Goal: Task Accomplishment & Management: Use online tool/utility

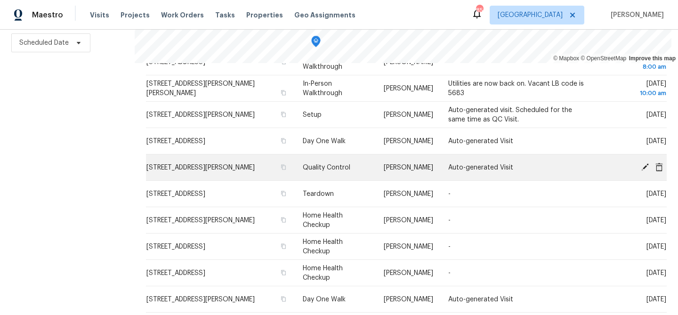
scroll to position [78, 0]
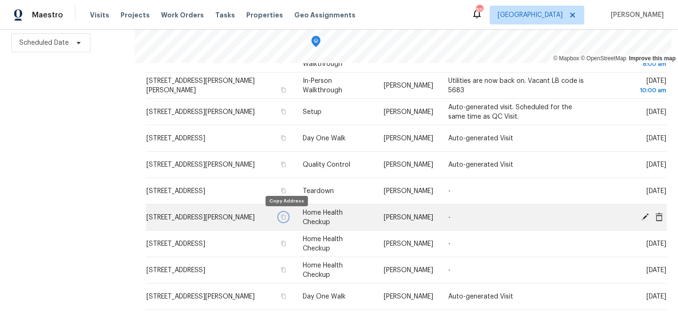
click at [283, 216] on icon "button" at bounding box center [283, 216] width 5 height 5
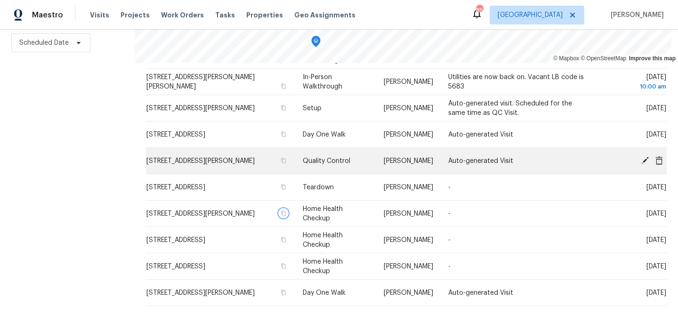
scroll to position [82, 0]
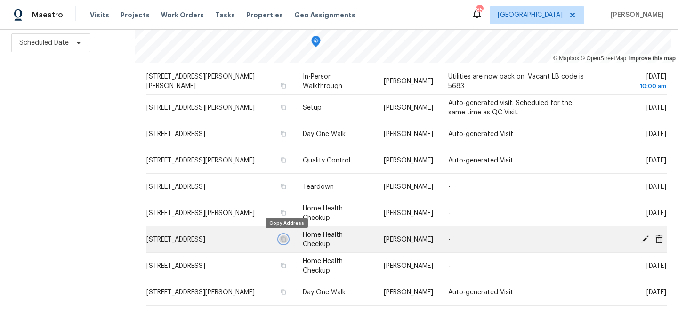
click at [285, 240] on icon "button" at bounding box center [284, 239] width 6 height 6
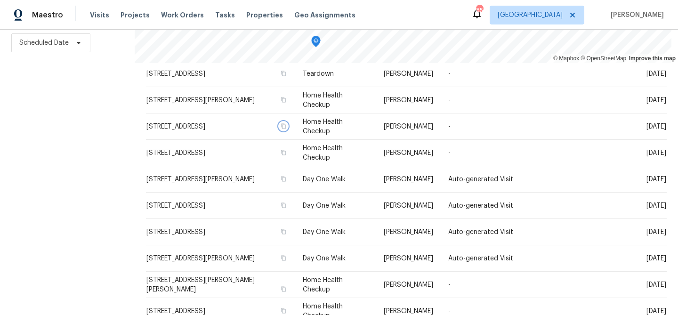
scroll to position [0, 0]
